Goal: Task Accomplishment & Management: Manage account settings

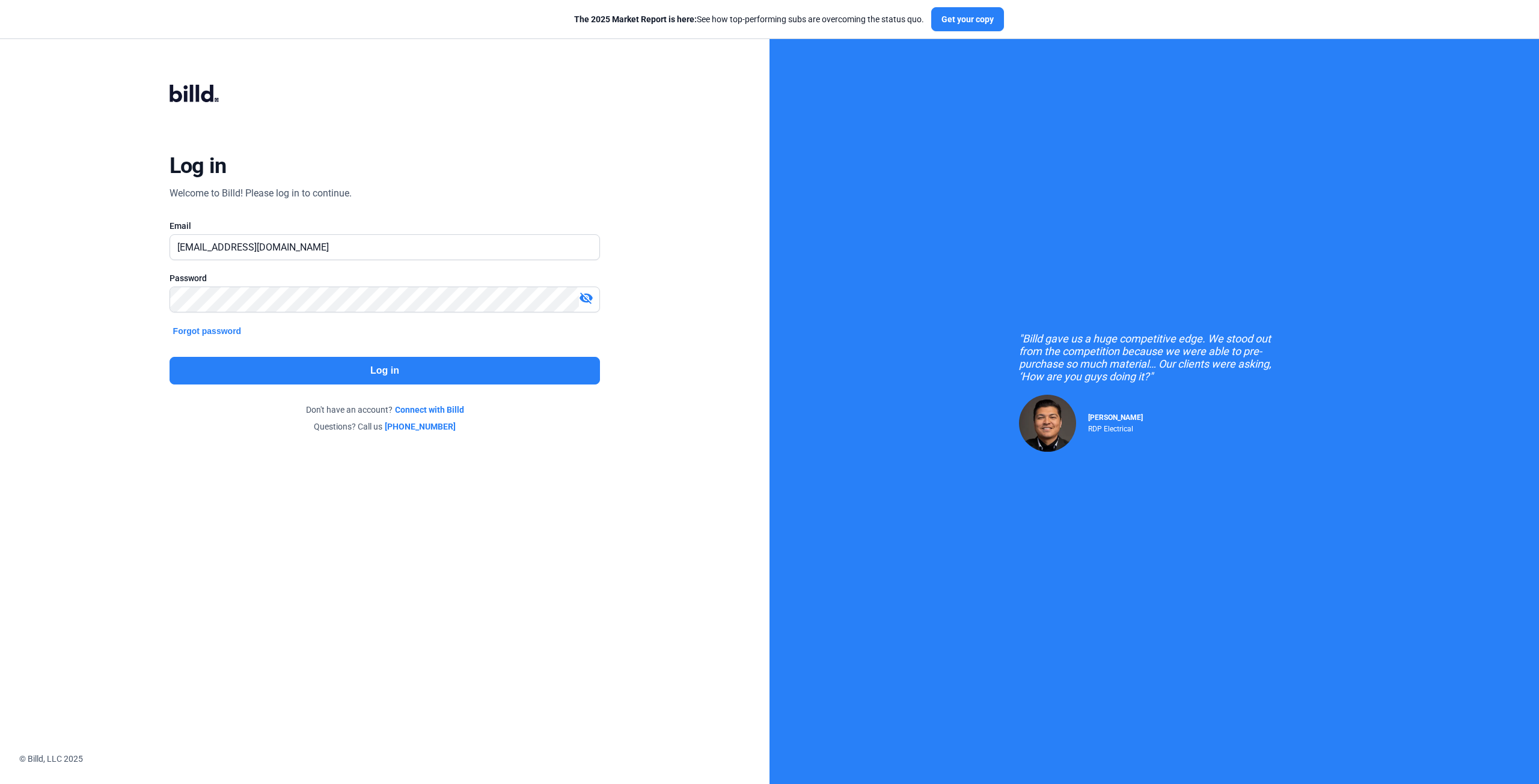
click at [392, 373] on button "Log in" at bounding box center [385, 370] width 431 height 28
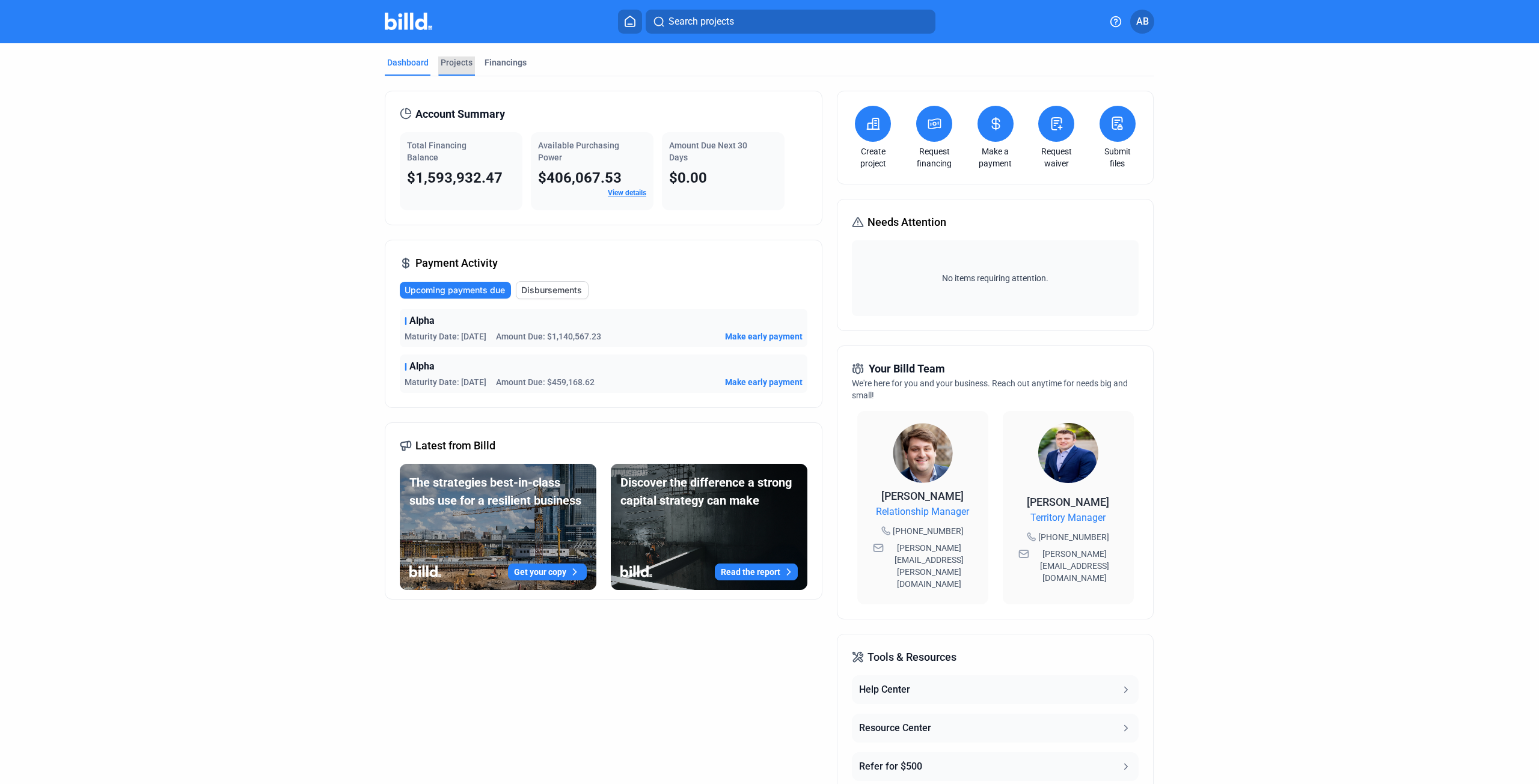
click at [450, 60] on div "Projects" at bounding box center [457, 62] width 32 height 12
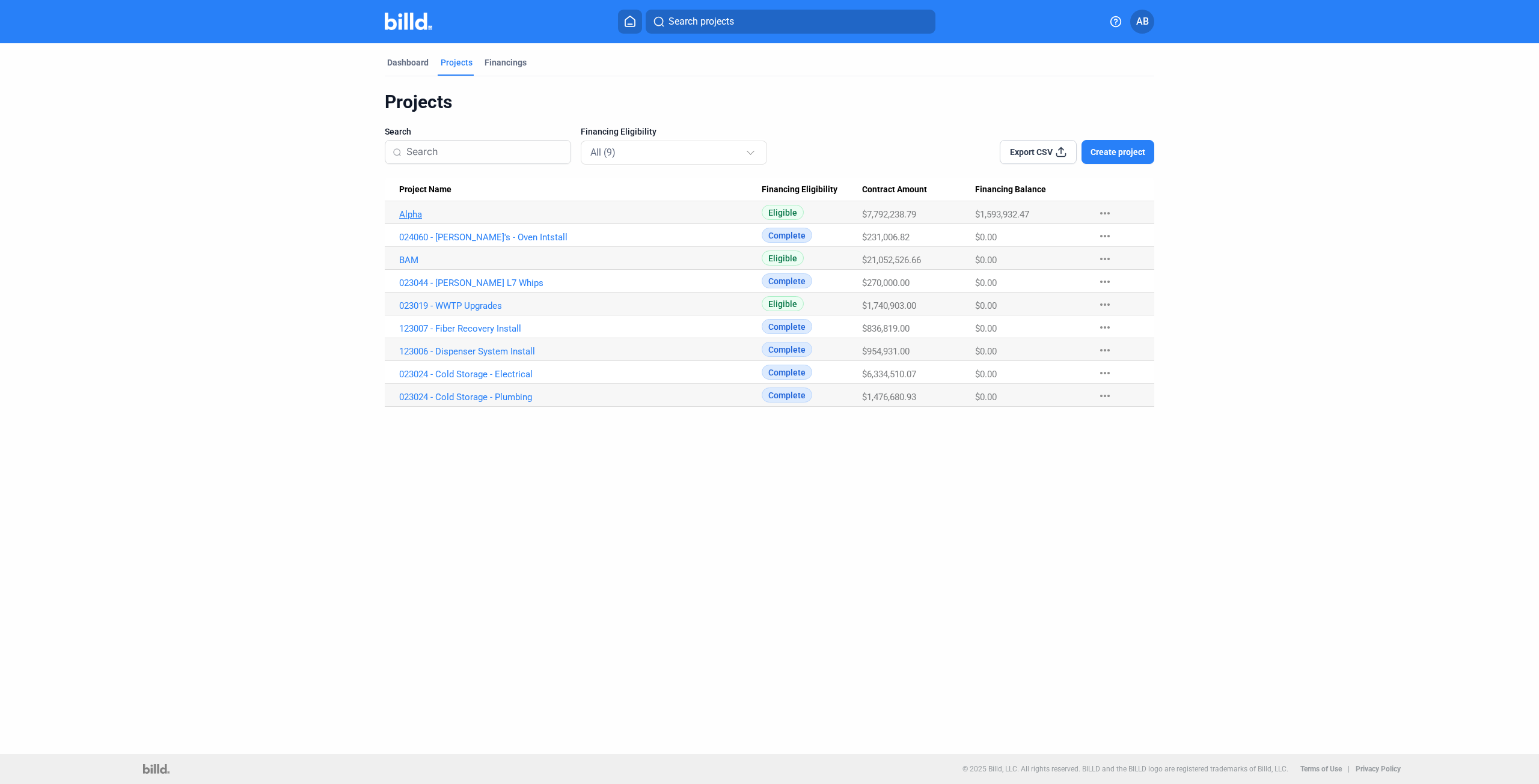
click at [419, 217] on link "Alpha" at bounding box center [579, 214] width 362 height 11
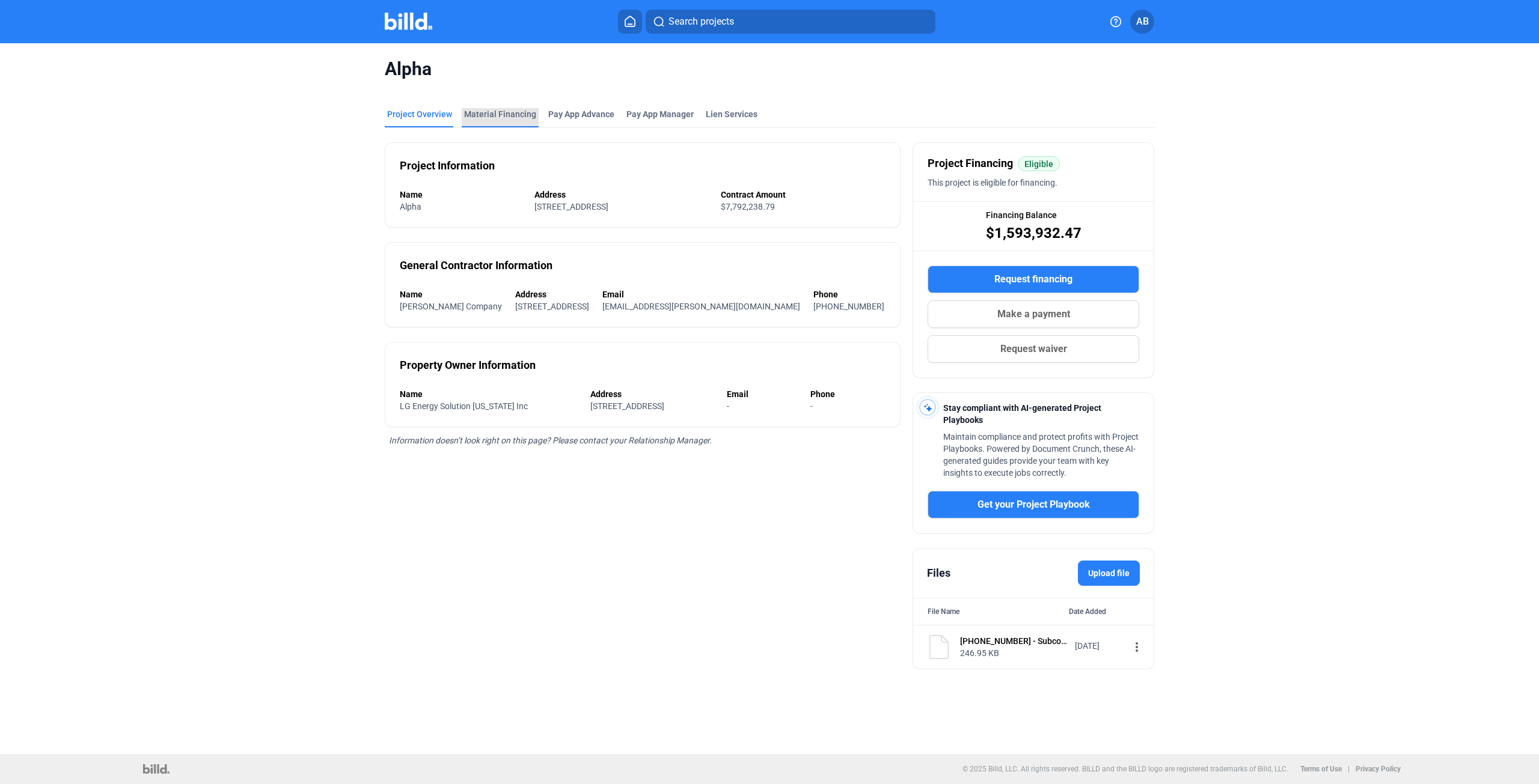
click at [511, 115] on div "Material Financing" at bounding box center [500, 114] width 72 height 12
